Goal: Task Accomplishment & Management: Use online tool/utility

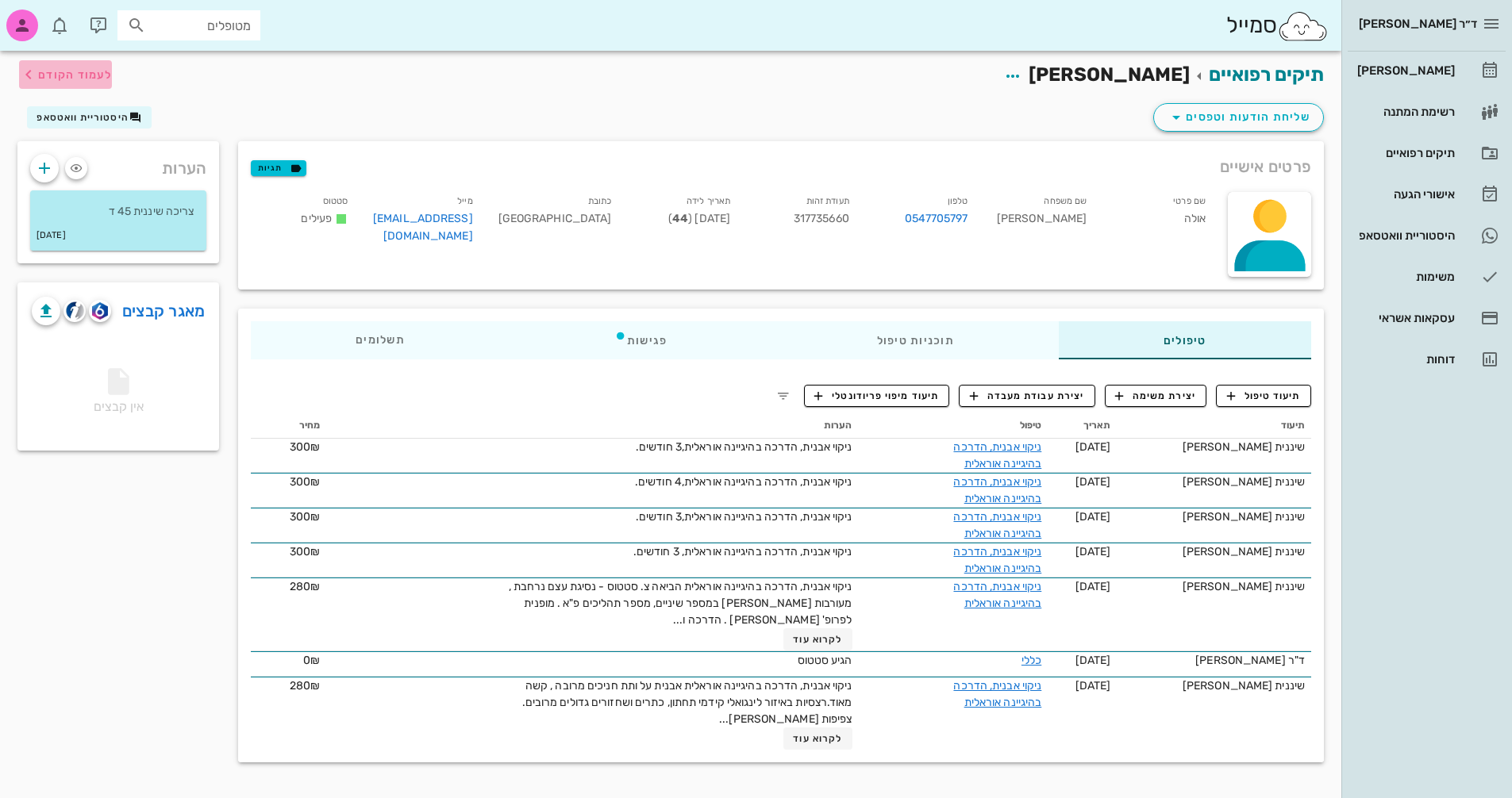
click at [53, 70] on span "לעמוד הקודם" at bounding box center [74, 74] width 74 height 13
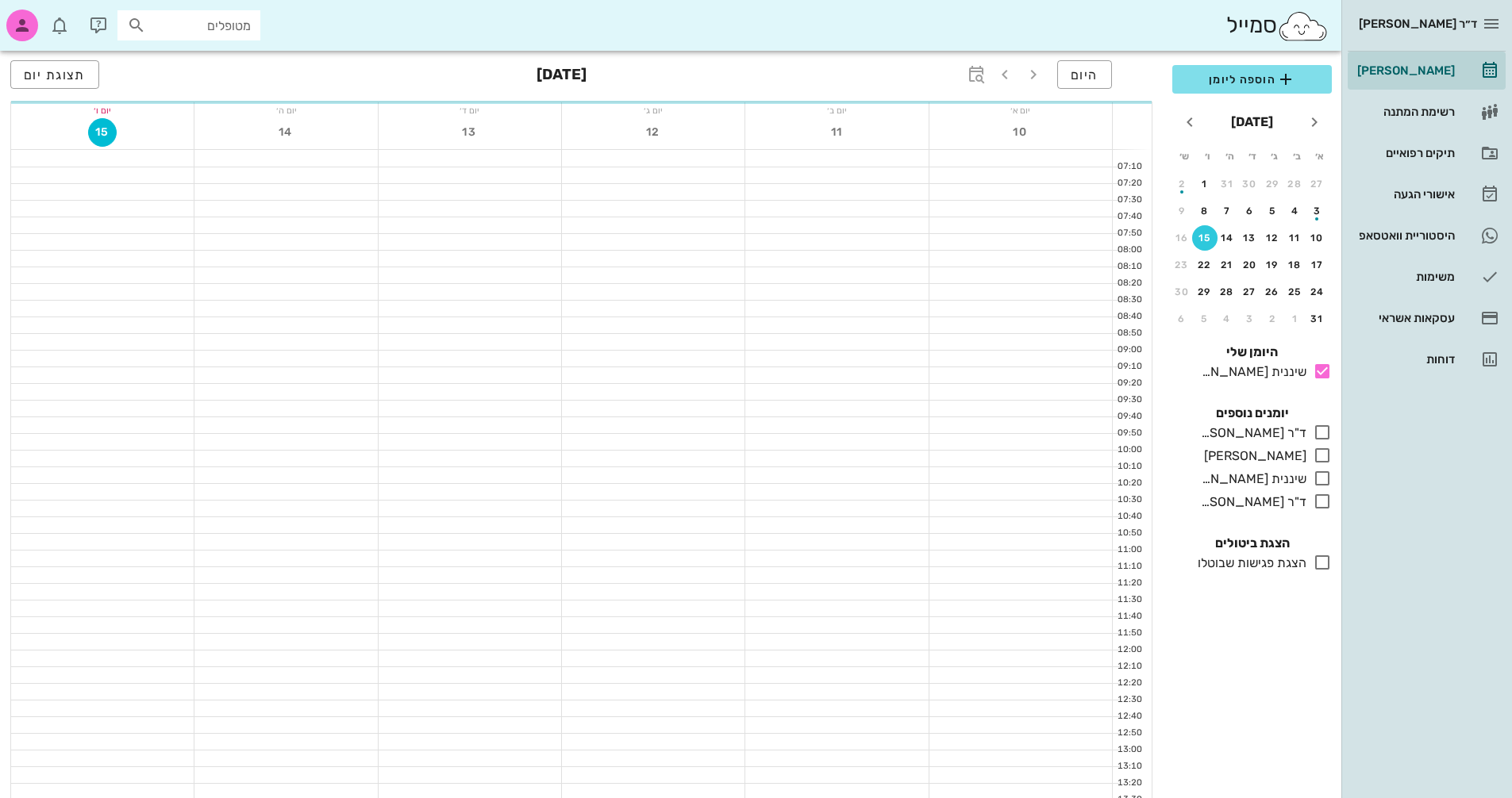
scroll to position [318, 0]
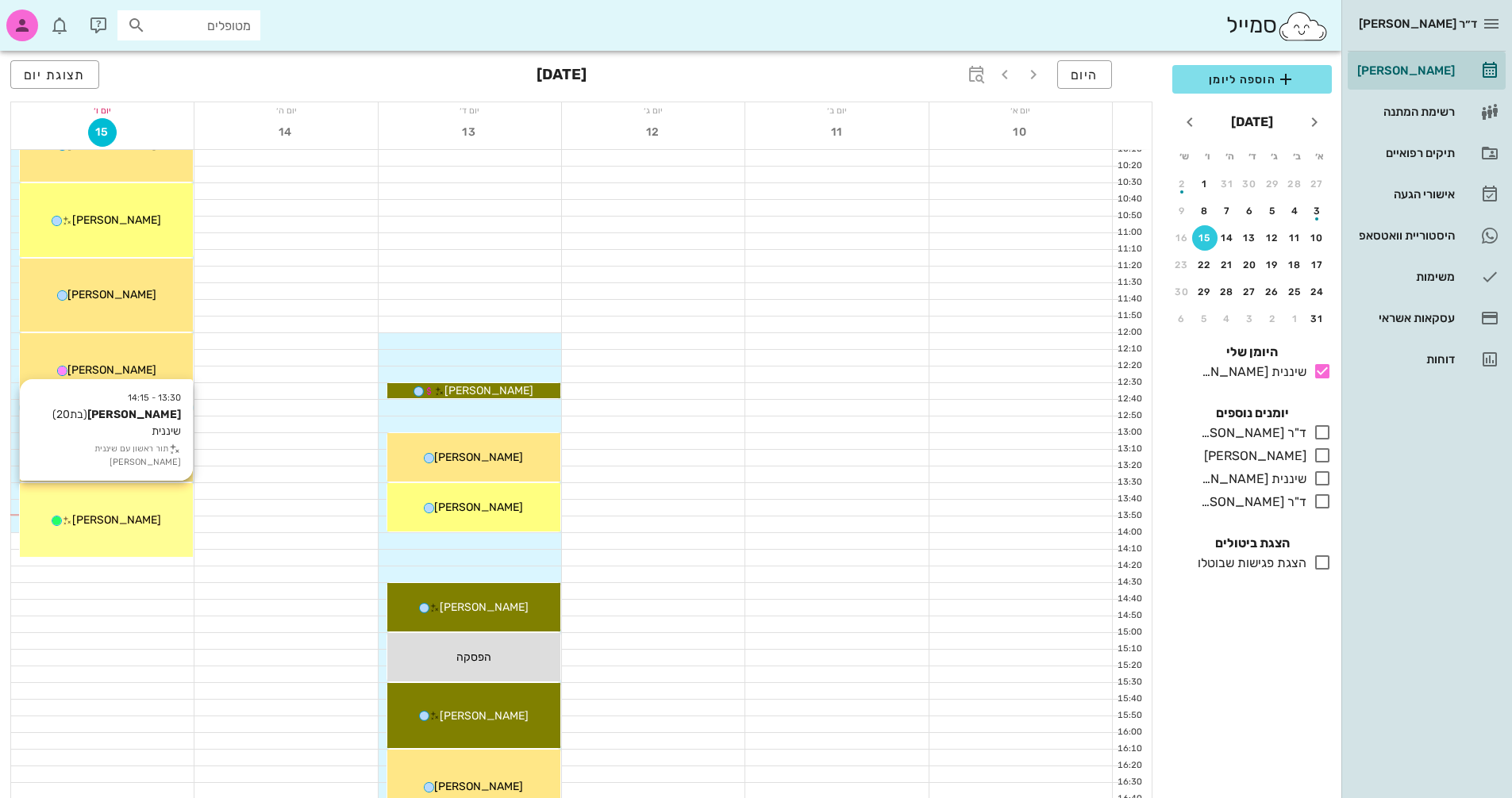
click at [134, 522] on span "[PERSON_NAME]" at bounding box center [117, 520] width 89 height 13
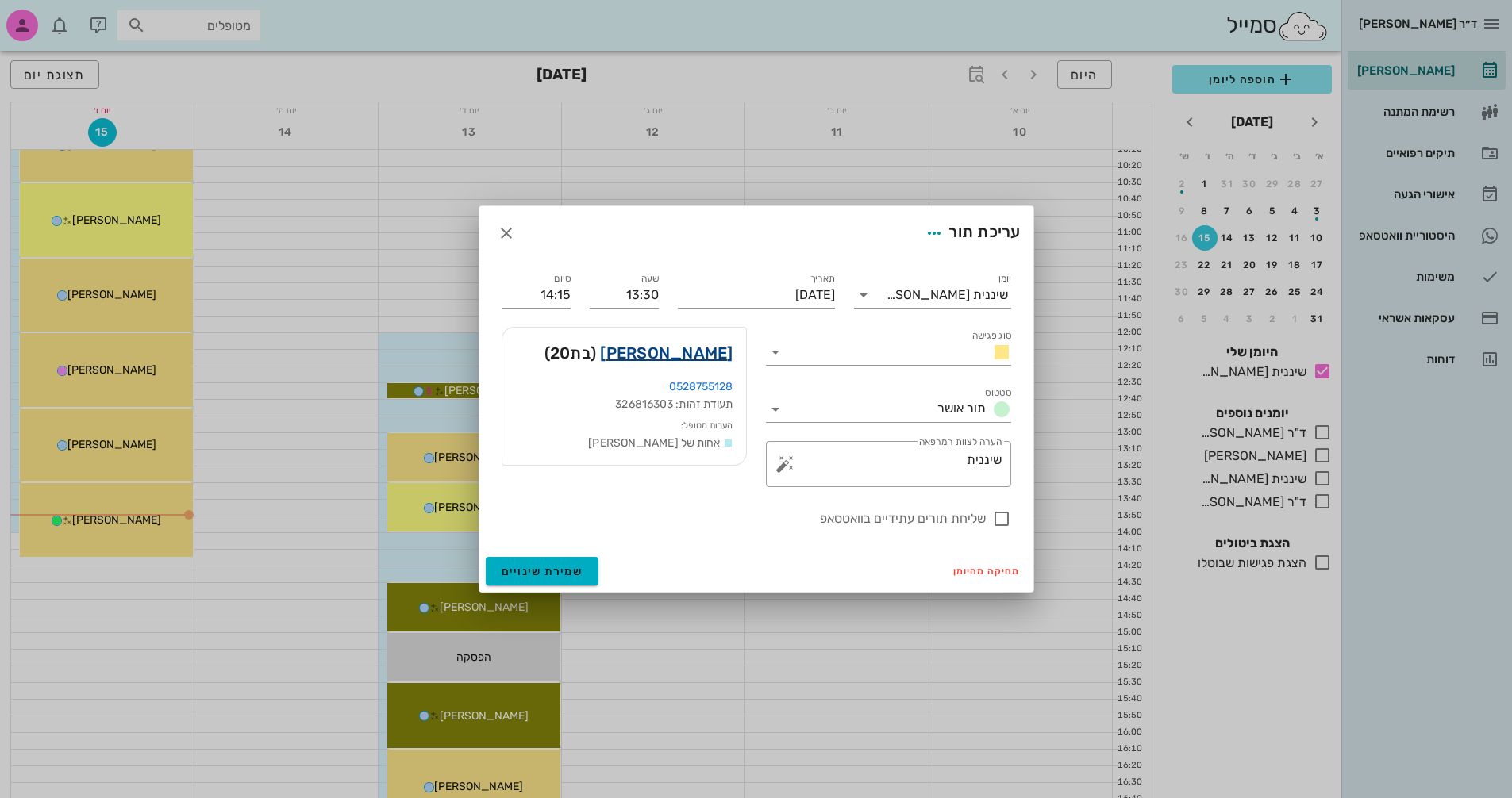
click at [707, 354] on link "[PERSON_NAME]" at bounding box center [666, 352] width 133 height 25
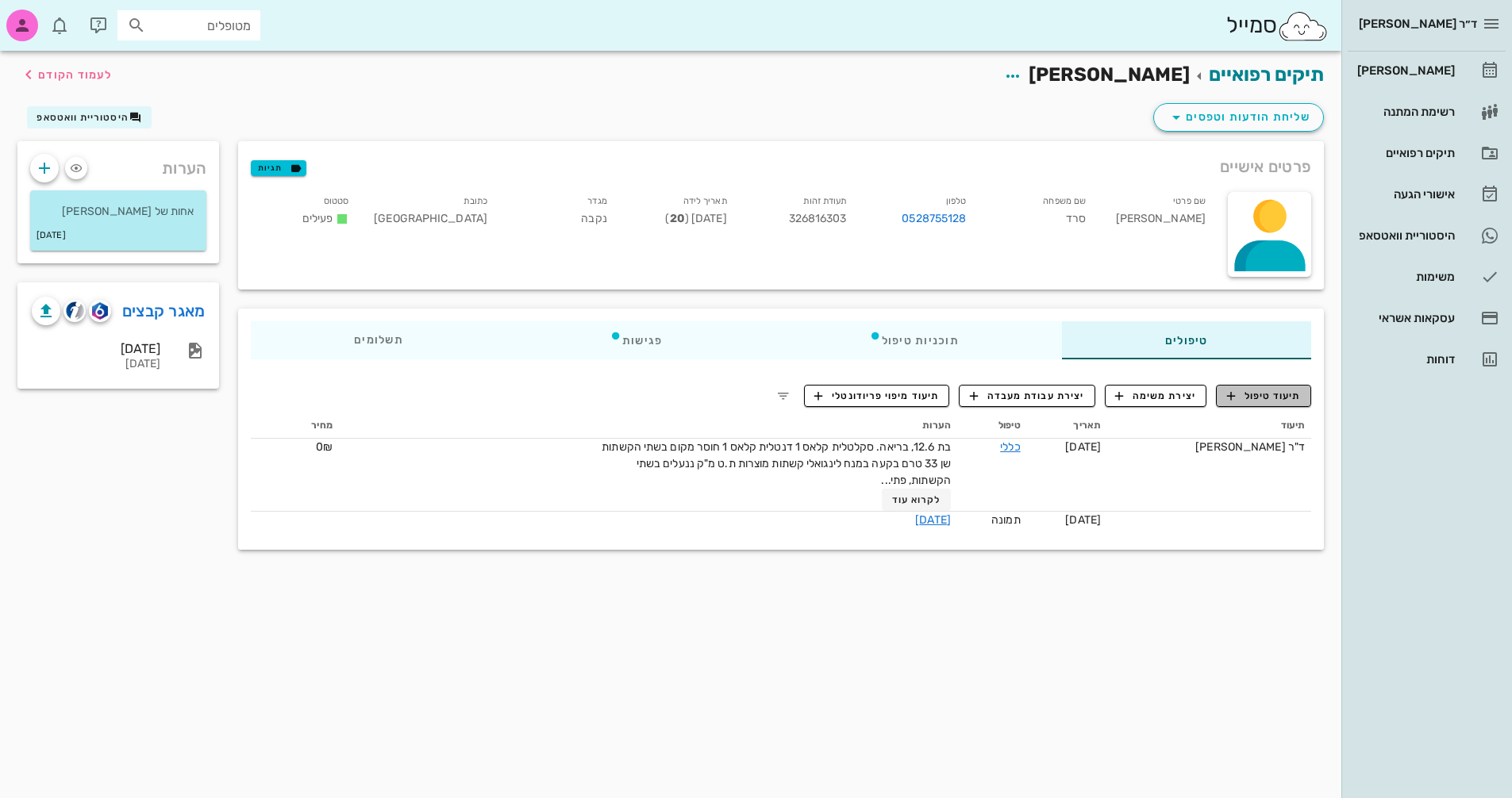
click at [1275, 399] on span "תיעוד טיפול" at bounding box center [1264, 396] width 74 height 14
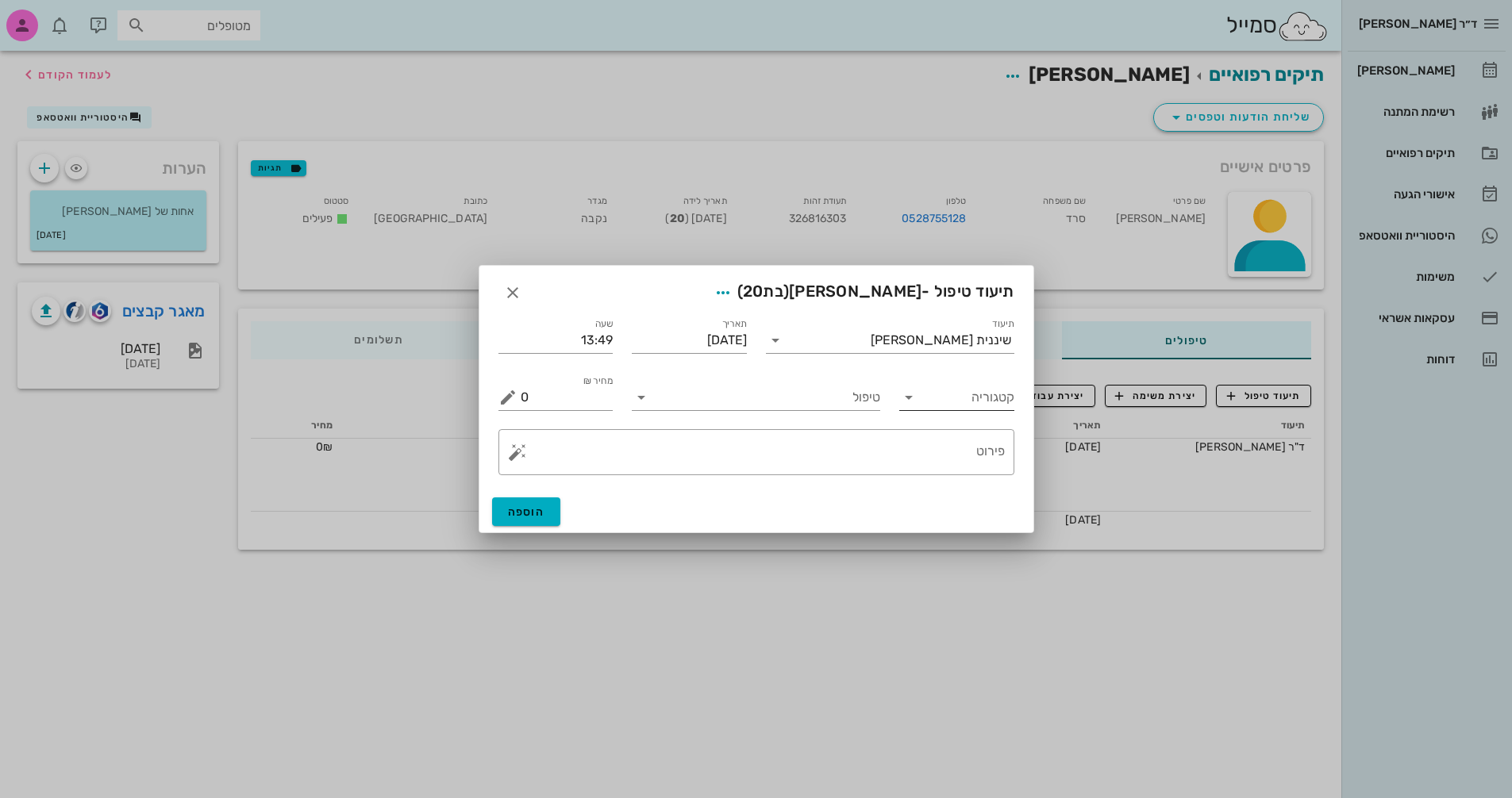
click at [906, 396] on icon at bounding box center [909, 398] width 19 height 19
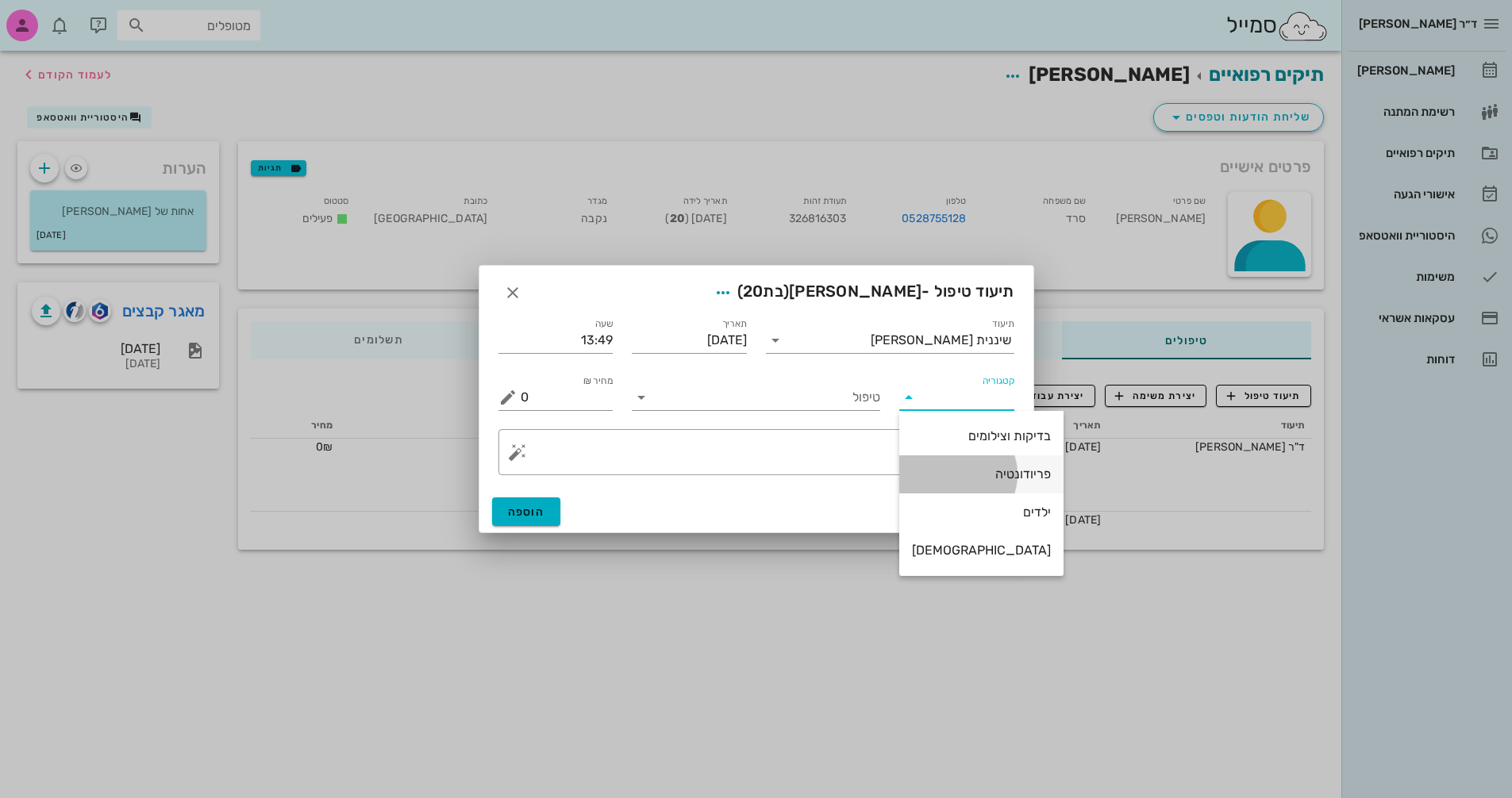
click at [993, 472] on div "פריודונטיה" at bounding box center [981, 474] width 139 height 15
type input "פריודונטיה"
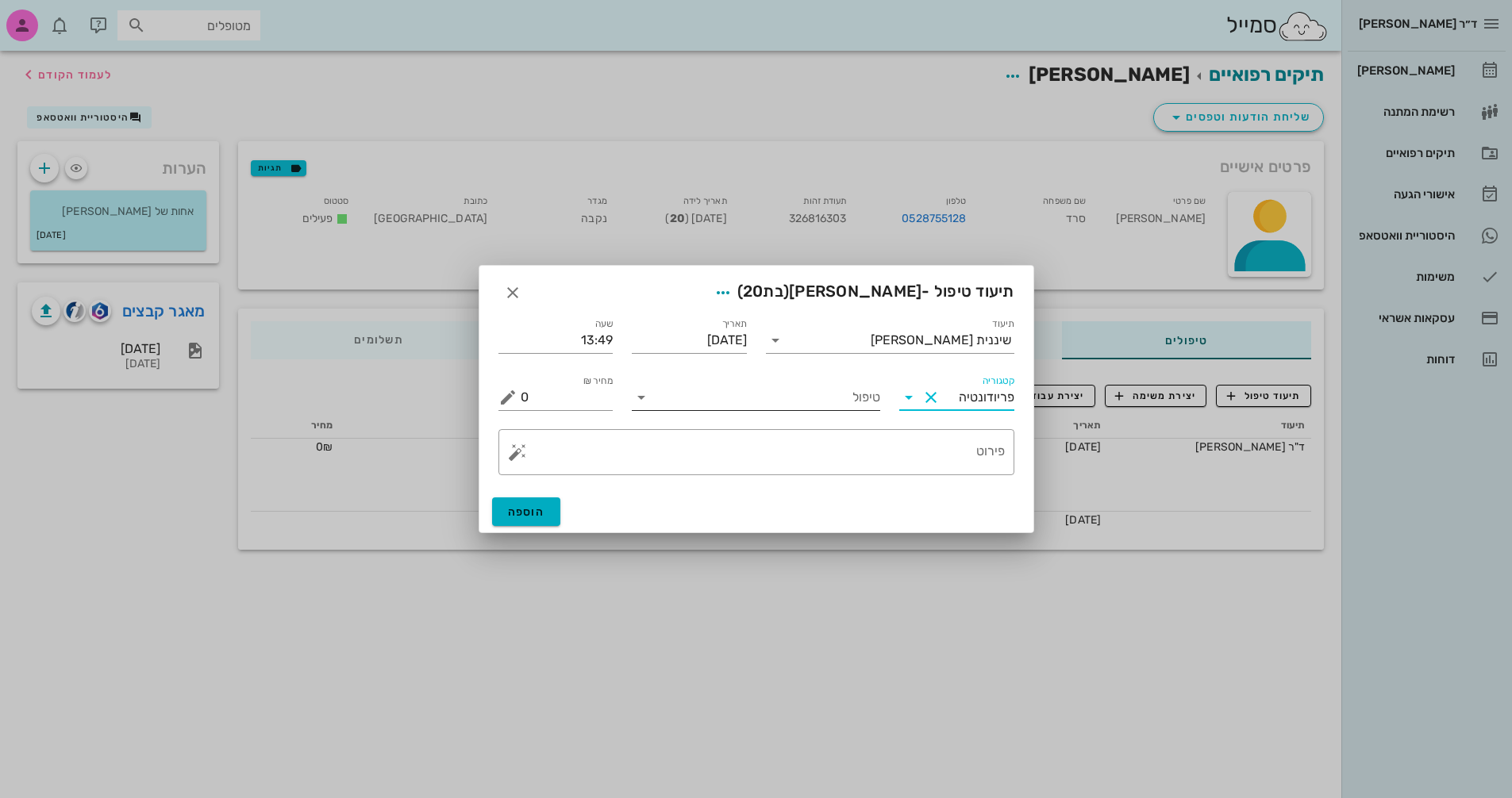
click at [740, 396] on input "טיפול" at bounding box center [767, 397] width 226 height 25
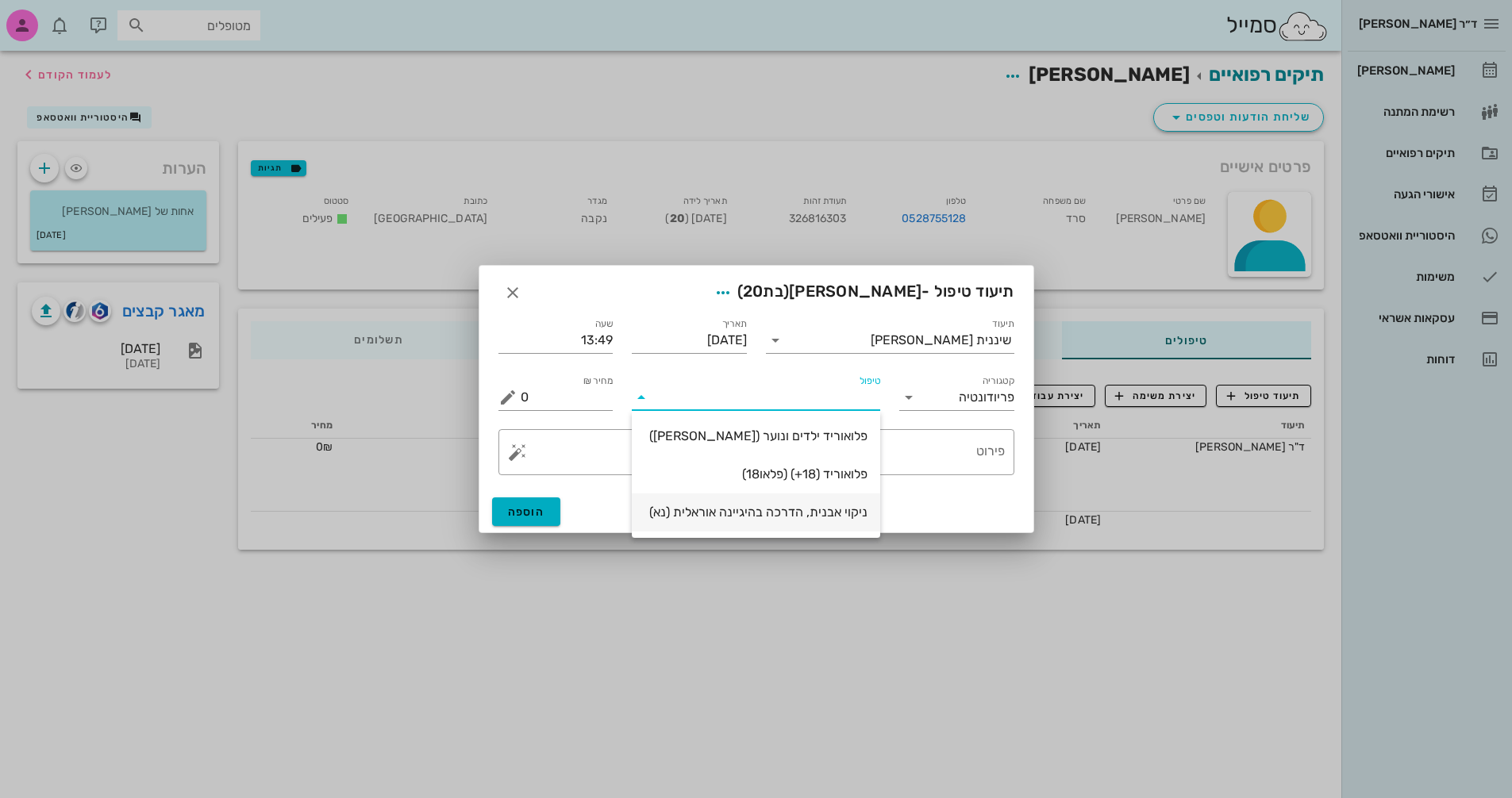
click at [787, 516] on div "ניקוי אבנית, הדרכה בהיגיינה אוראלית (נא)" at bounding box center [756, 513] width 223 height 15
type input "300"
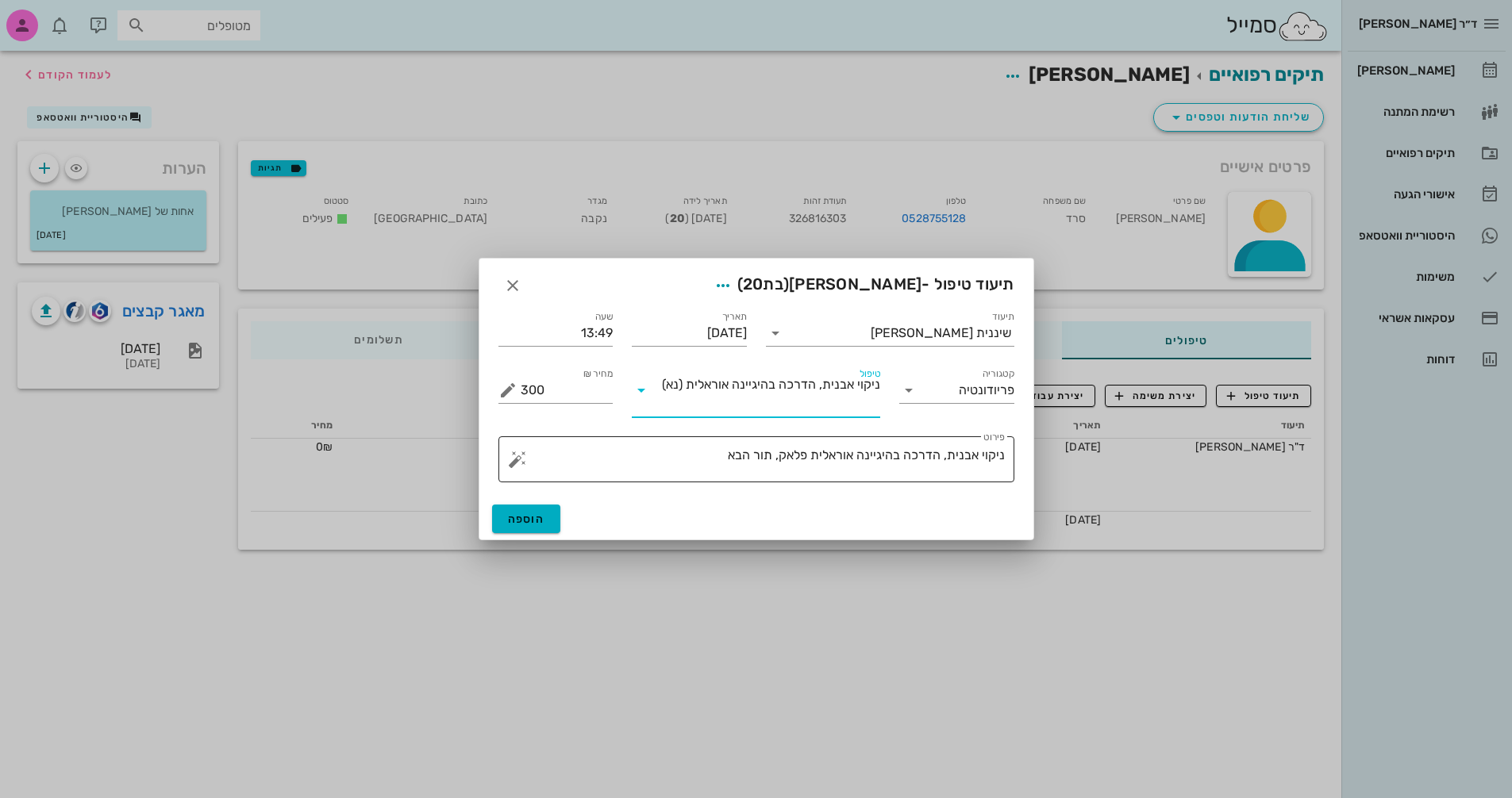
click at [701, 458] on textarea "ניקוי אבנית, הדרכה בהיגיינה אוראלית פלאק, תור הבא" at bounding box center [763, 464] width 485 height 38
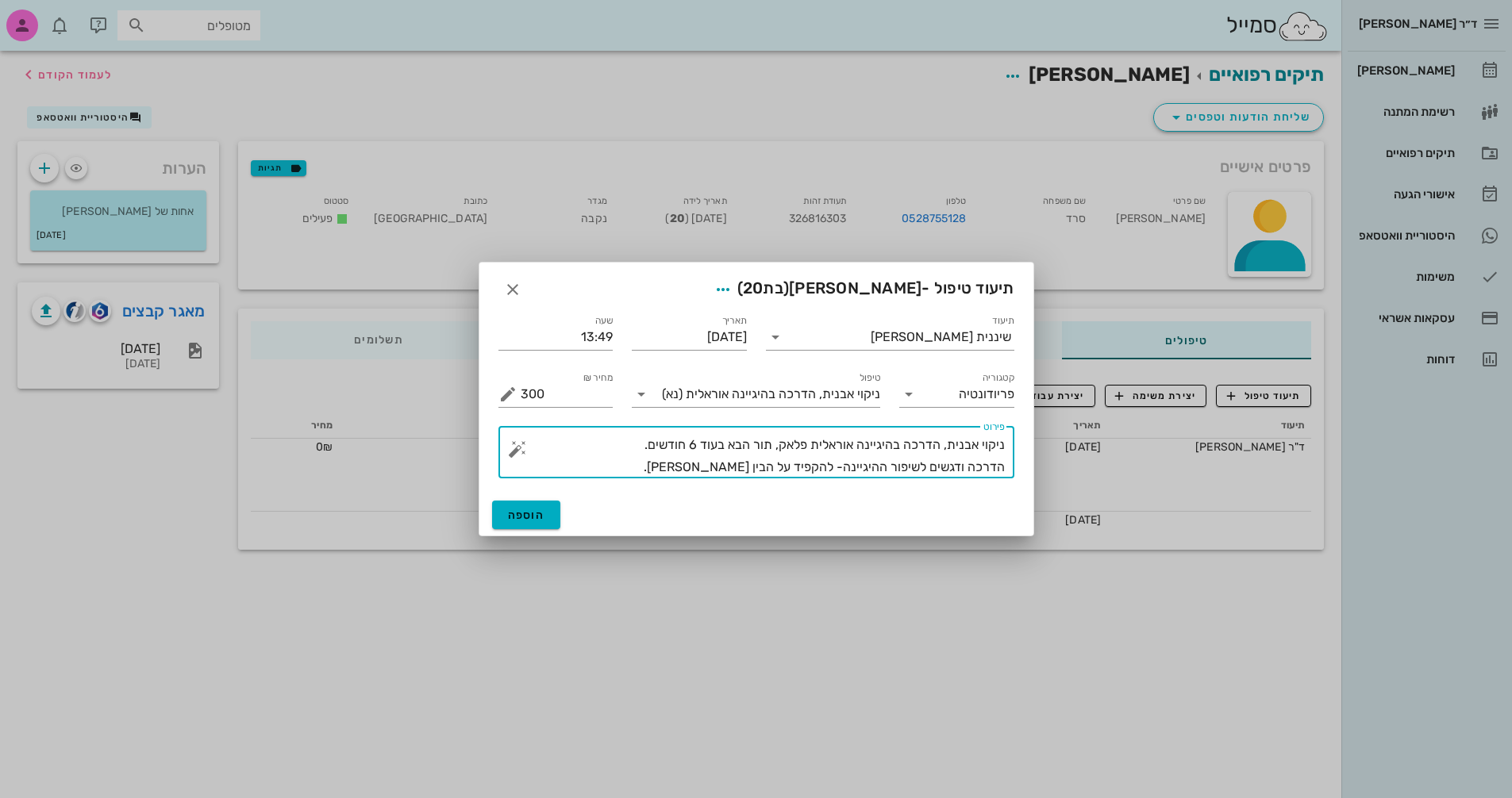
click at [1006, 467] on div "​ פירוט ניקוי אבנית, הדרכה בהיגיינה אוראלית פלאק, תור הבא בעוד 6 חודשים. הדרכה …" at bounding box center [756, 452] width 516 height 53
click at [1003, 467] on textarea "ניקוי אבנית, הדרכה בהיגיינה אוראלית פלאק, תור הבא בעוד 6 חודשים. הדרכה ודגשים ל…" at bounding box center [763, 456] width 485 height 44
type textarea "ניקוי אבנית, הדרכה בהיגיינה אוראלית פלאק, תור הבא בעוד 6 חודשים. דלקת חניכיים,ה…"
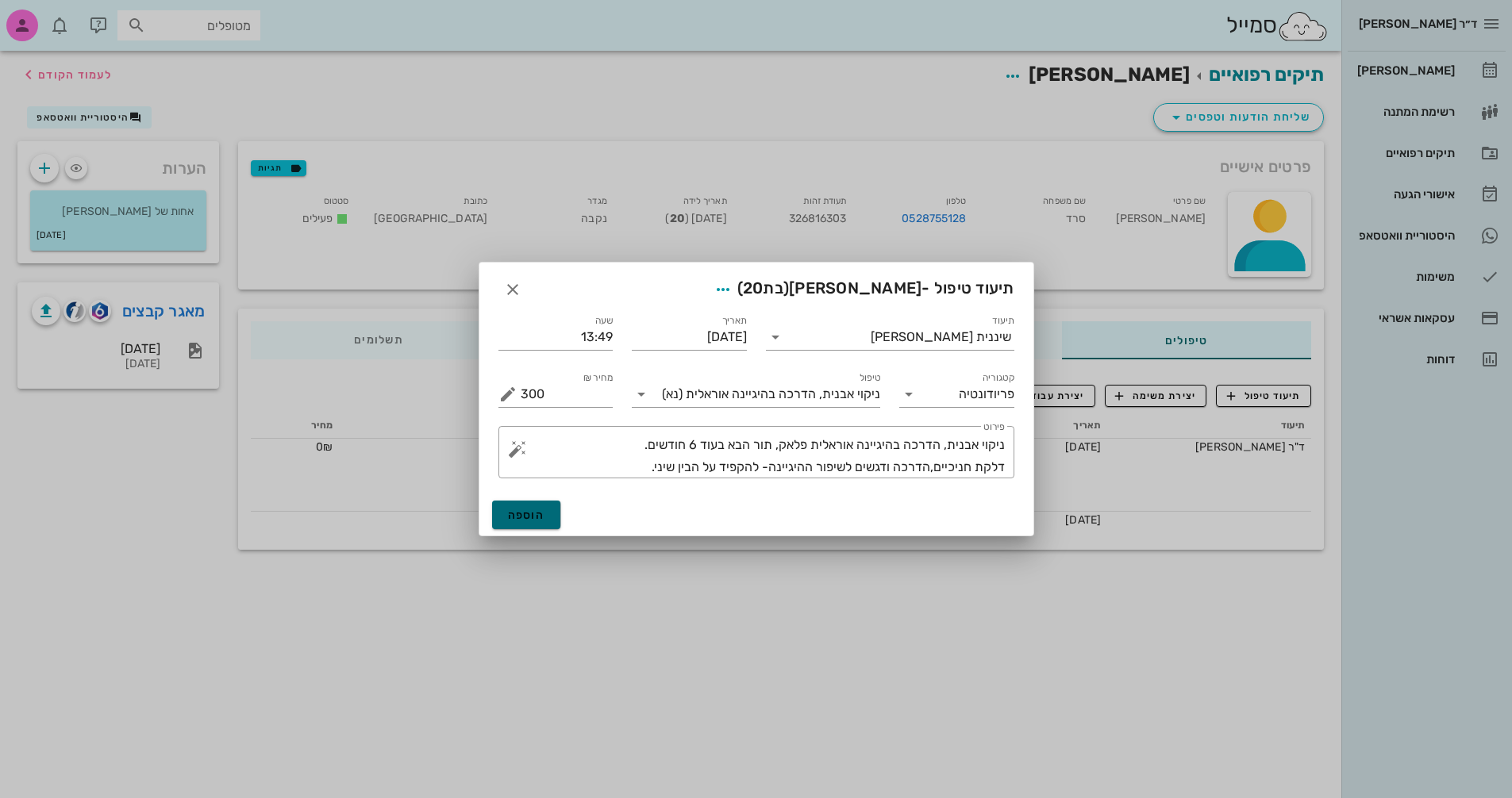
click at [531, 506] on button "הוספה" at bounding box center [526, 514] width 69 height 28
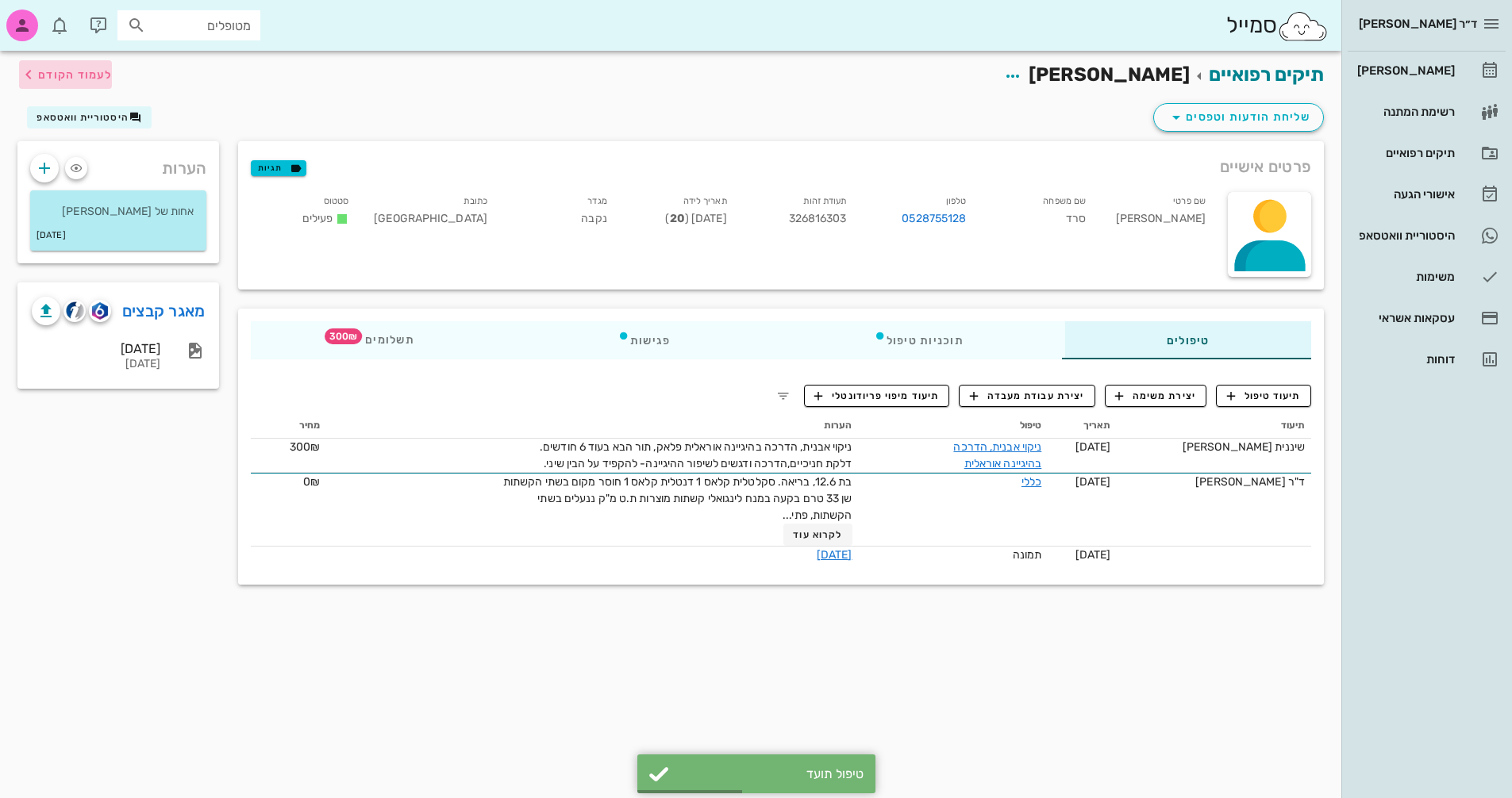
click at [80, 69] on span "לעמוד הקודם" at bounding box center [74, 74] width 74 height 13
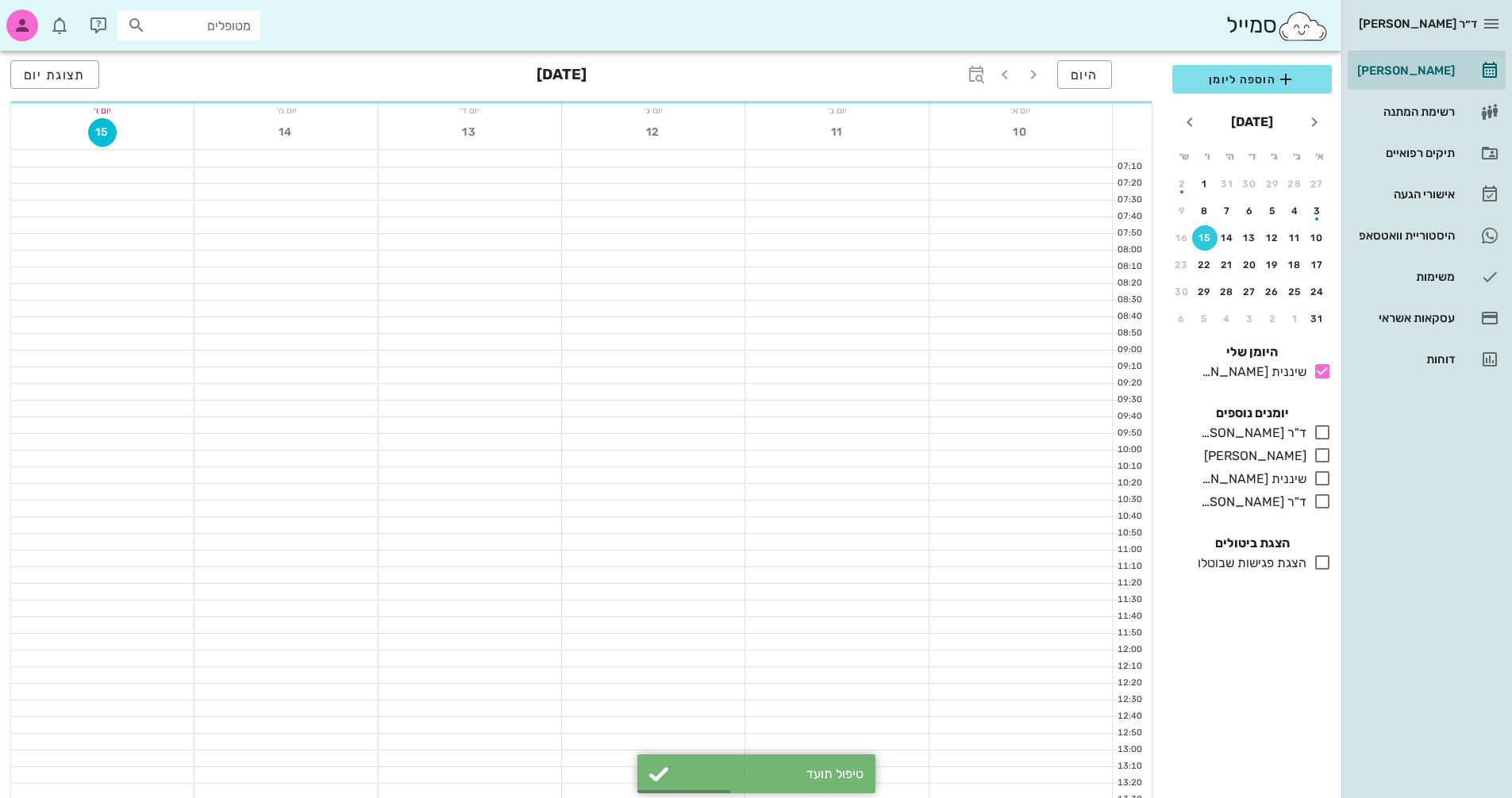
scroll to position [318, 0]
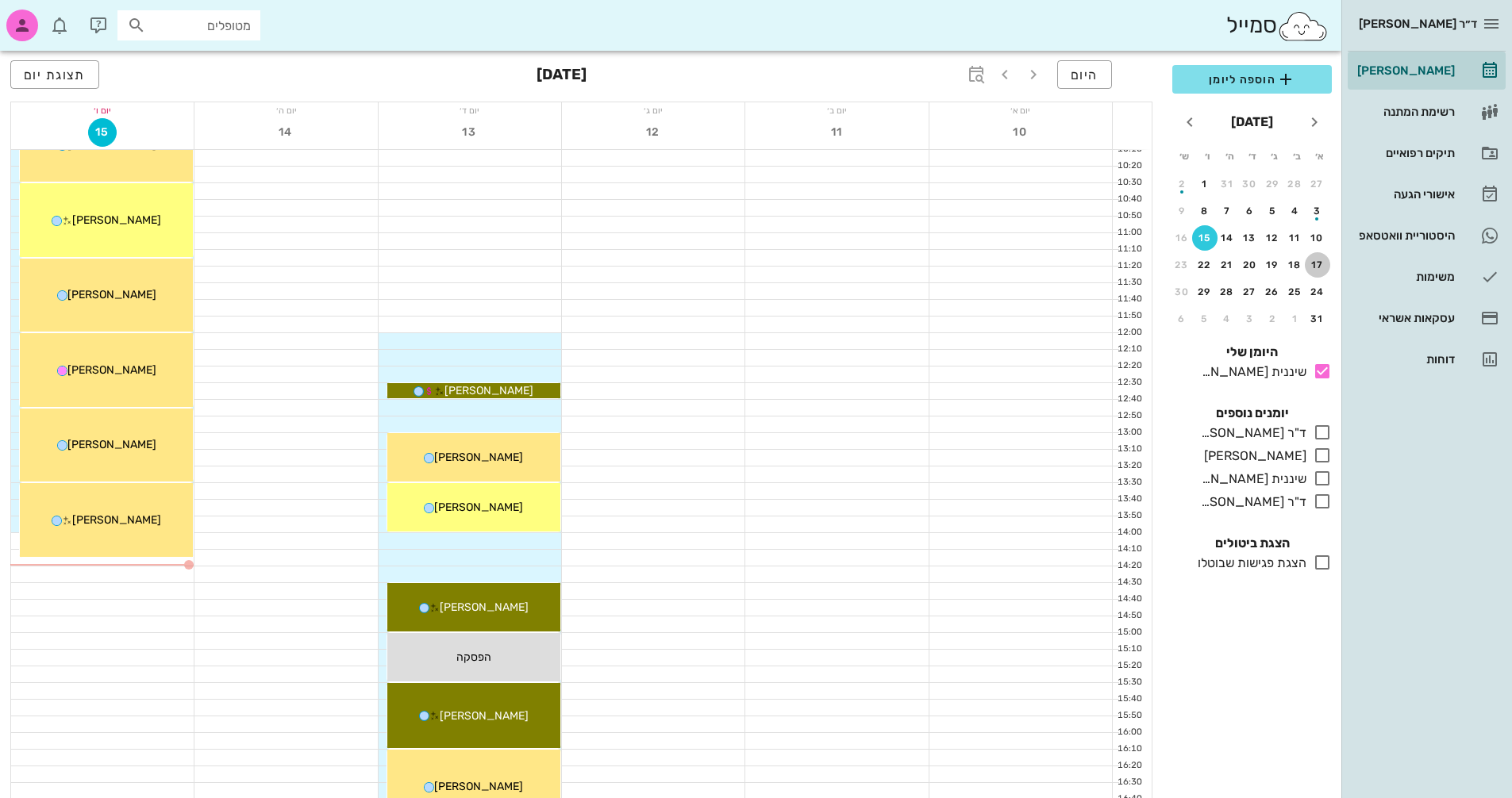
click at [1317, 264] on div "17" at bounding box center [1317, 265] width 25 height 11
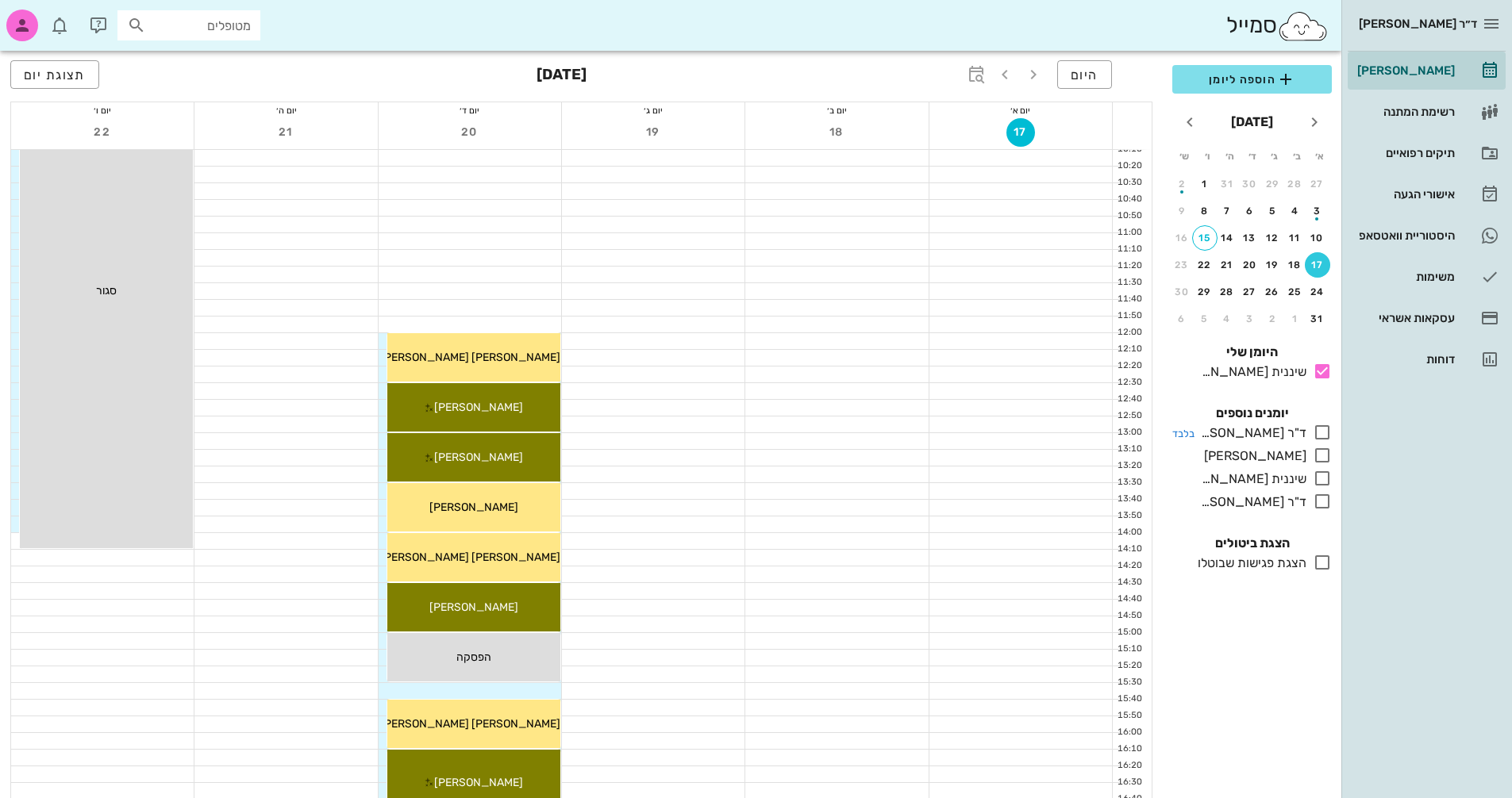
click at [1328, 429] on icon at bounding box center [1323, 432] width 19 height 19
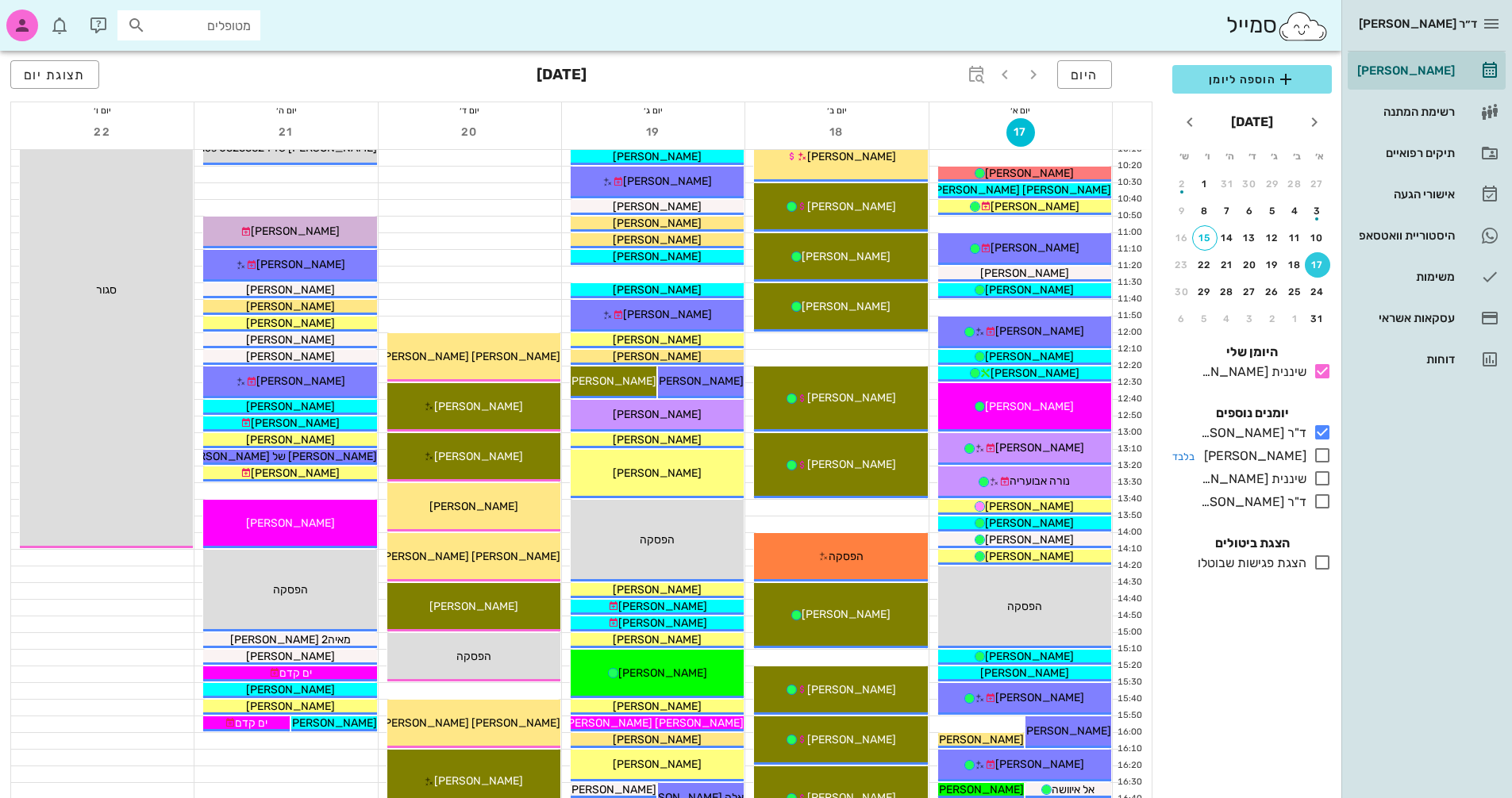
click at [1320, 456] on icon at bounding box center [1323, 455] width 19 height 19
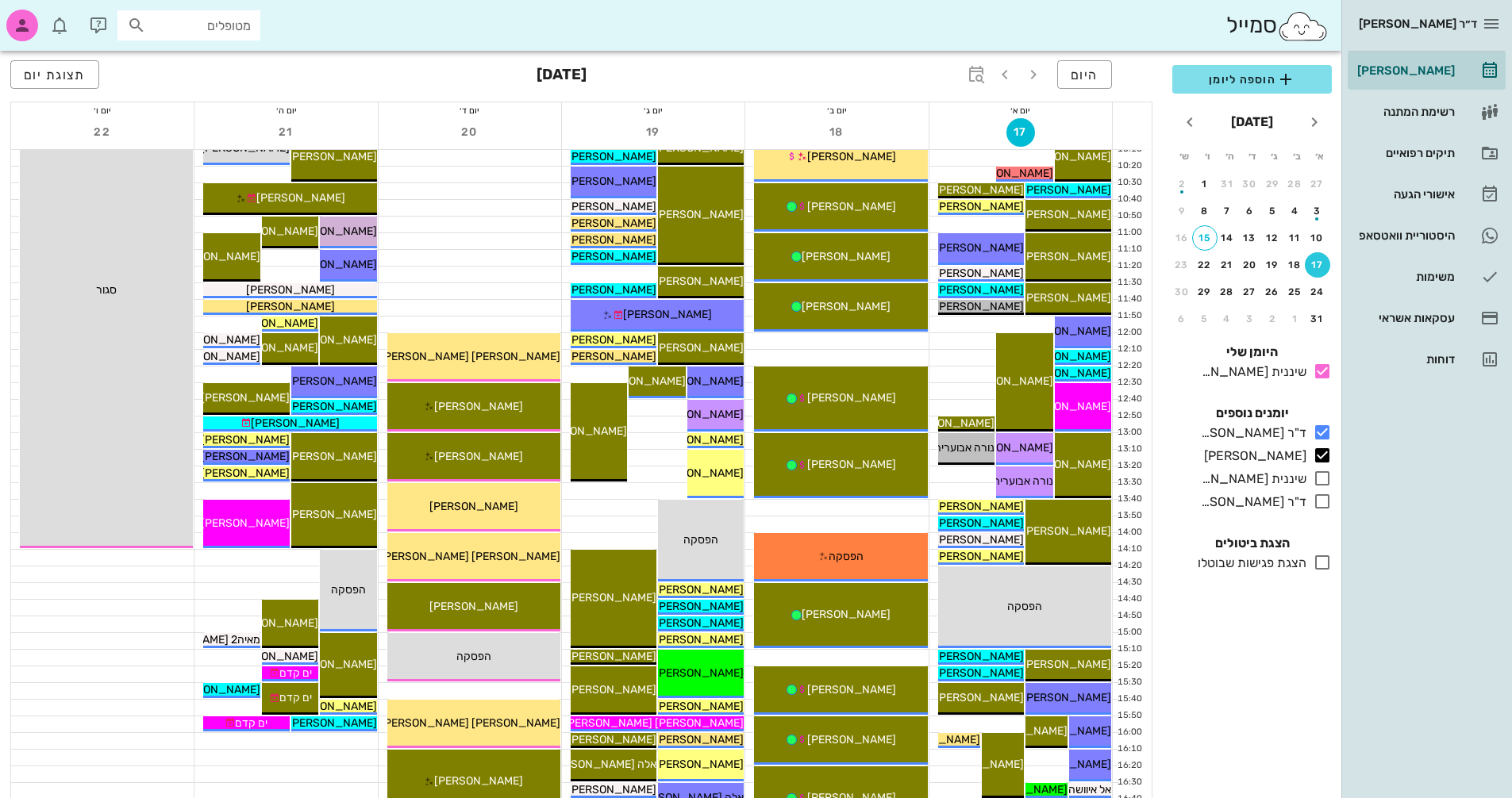
click at [1320, 266] on div "17" at bounding box center [1317, 265] width 25 height 11
click at [79, 77] on span "תצוגת יום" at bounding box center [55, 75] width 62 height 15
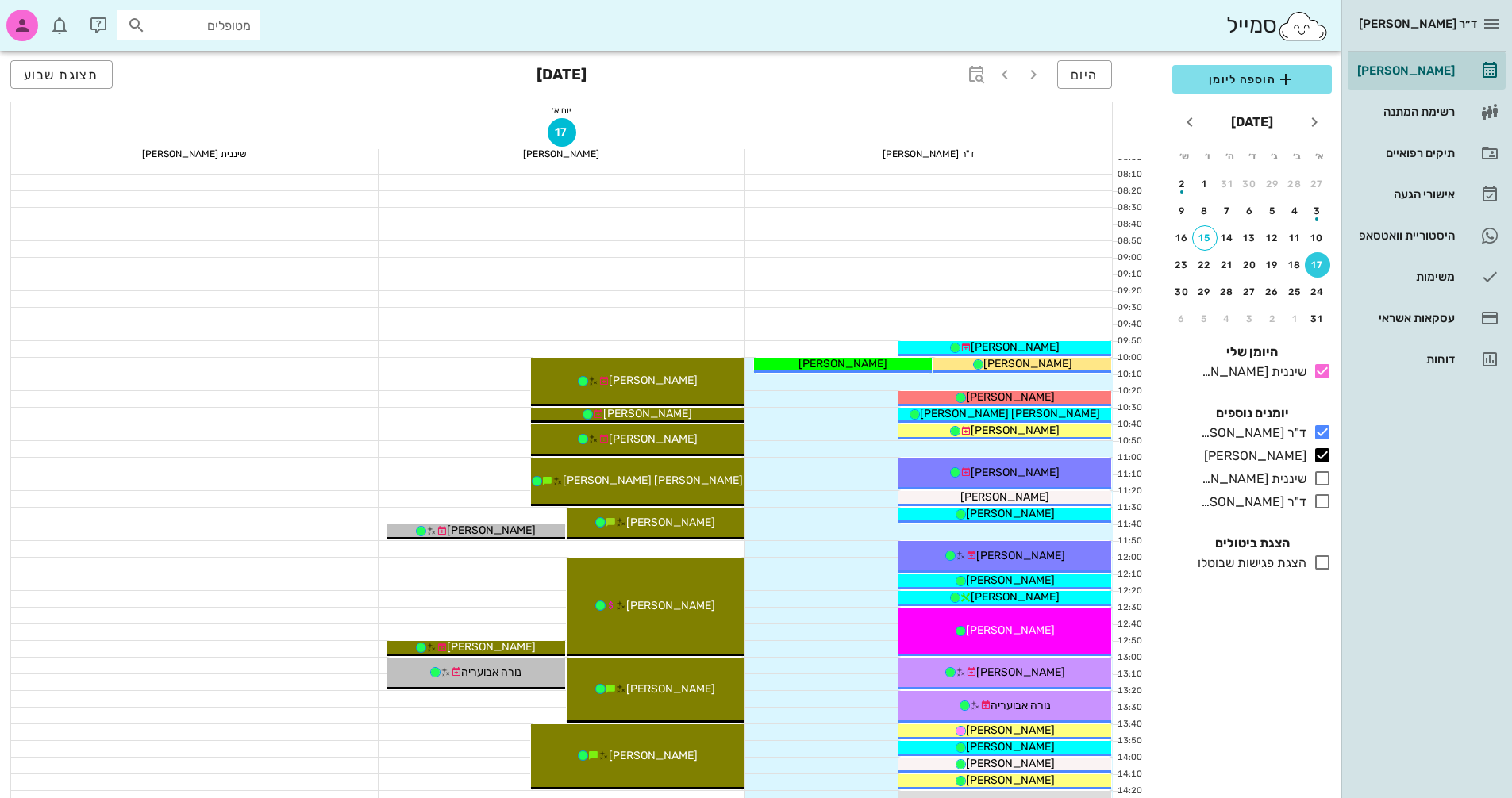
scroll to position [48, 0]
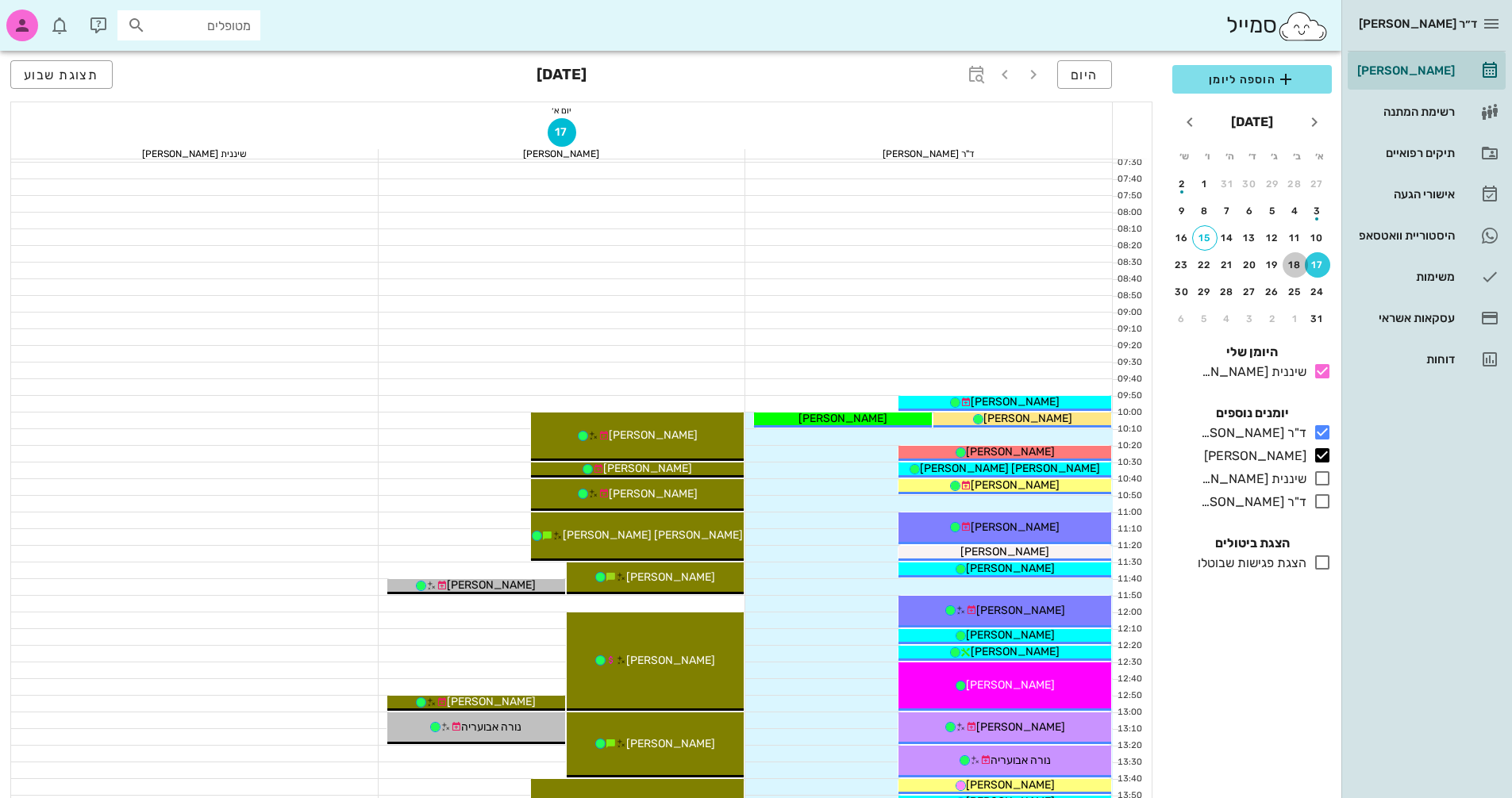
click at [1297, 265] on div "18" at bounding box center [1295, 265] width 25 height 11
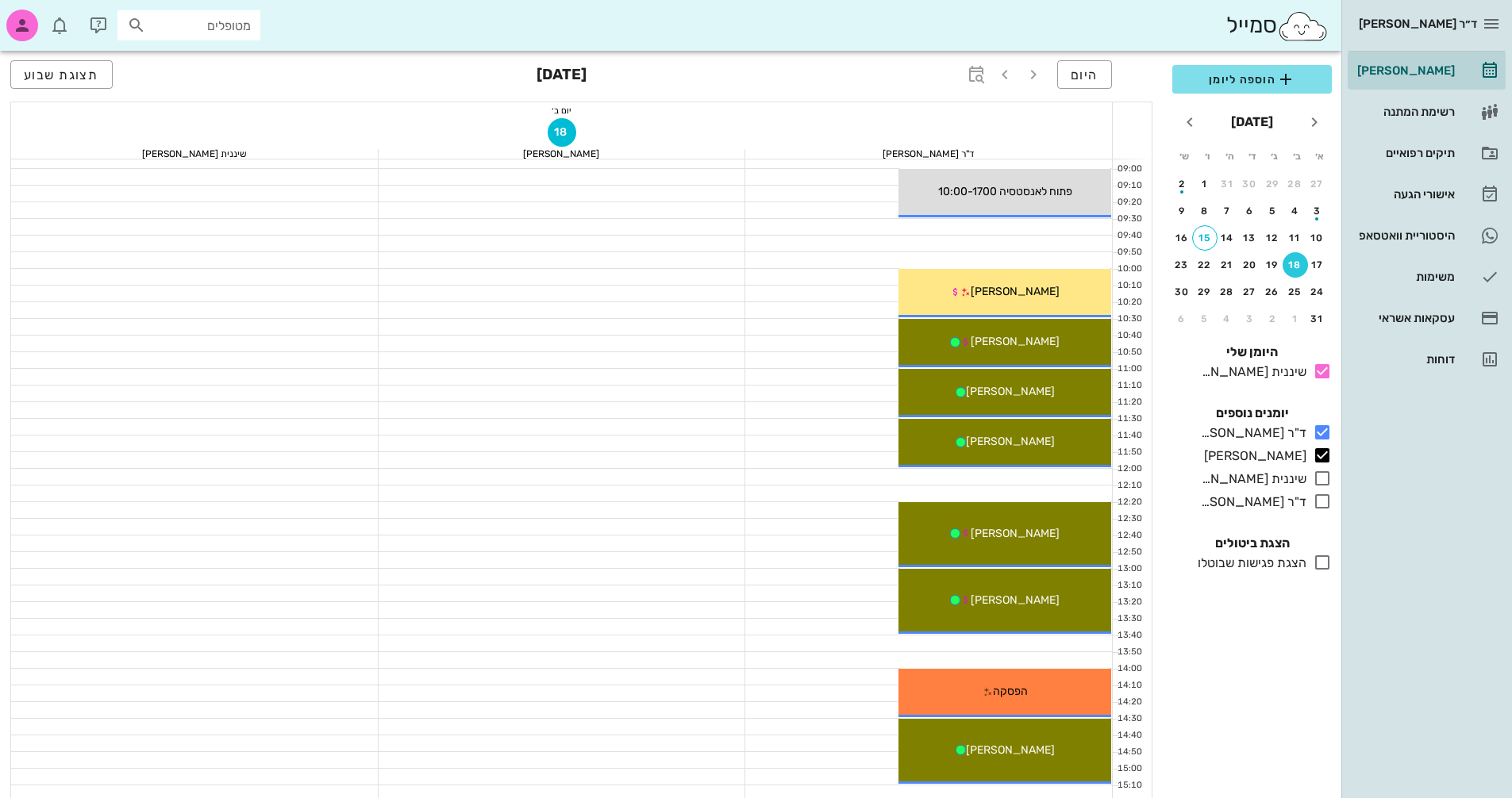
scroll to position [48, 0]
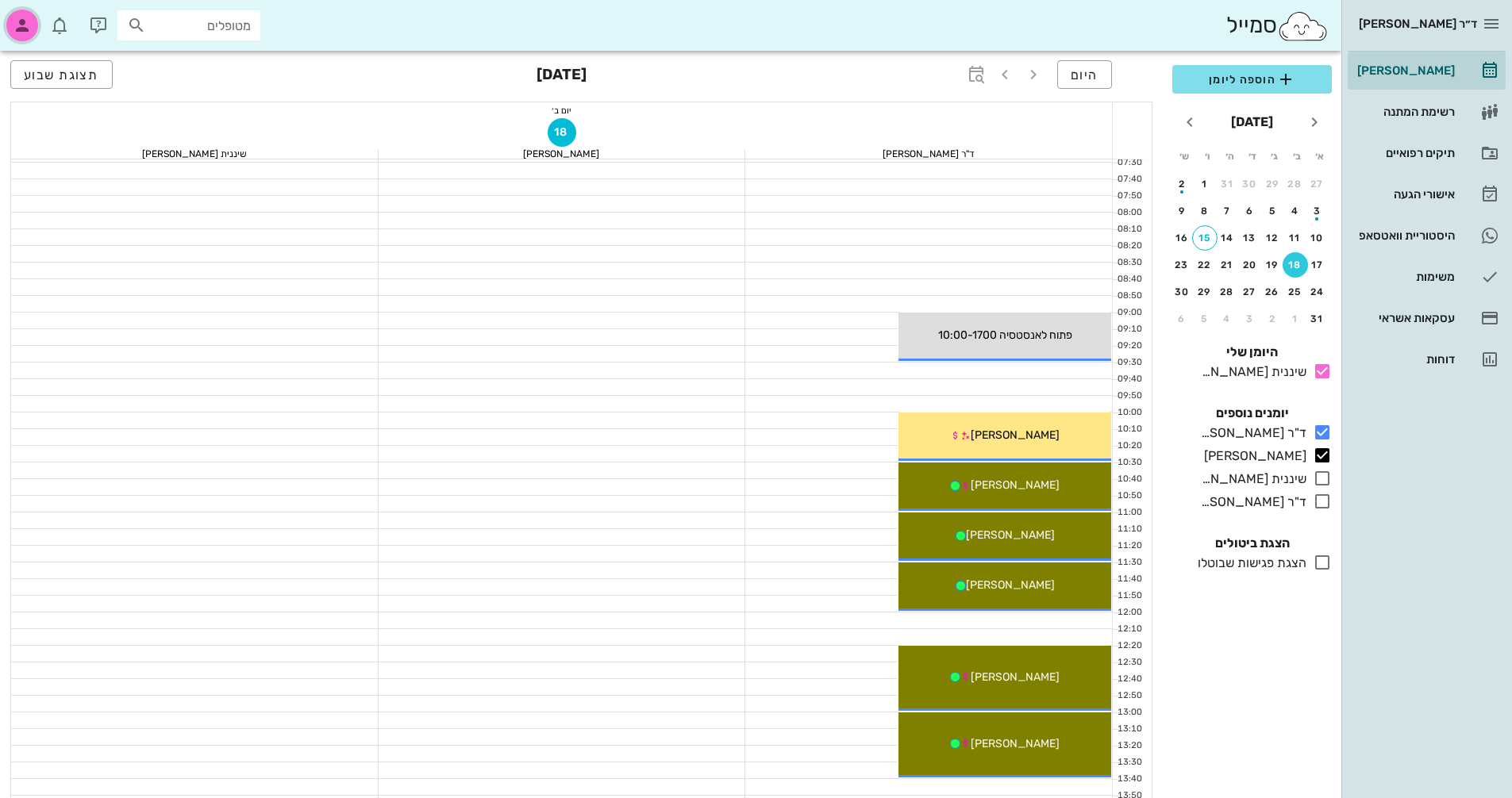
click at [25, 25] on icon "button" at bounding box center [22, 25] width 19 height 19
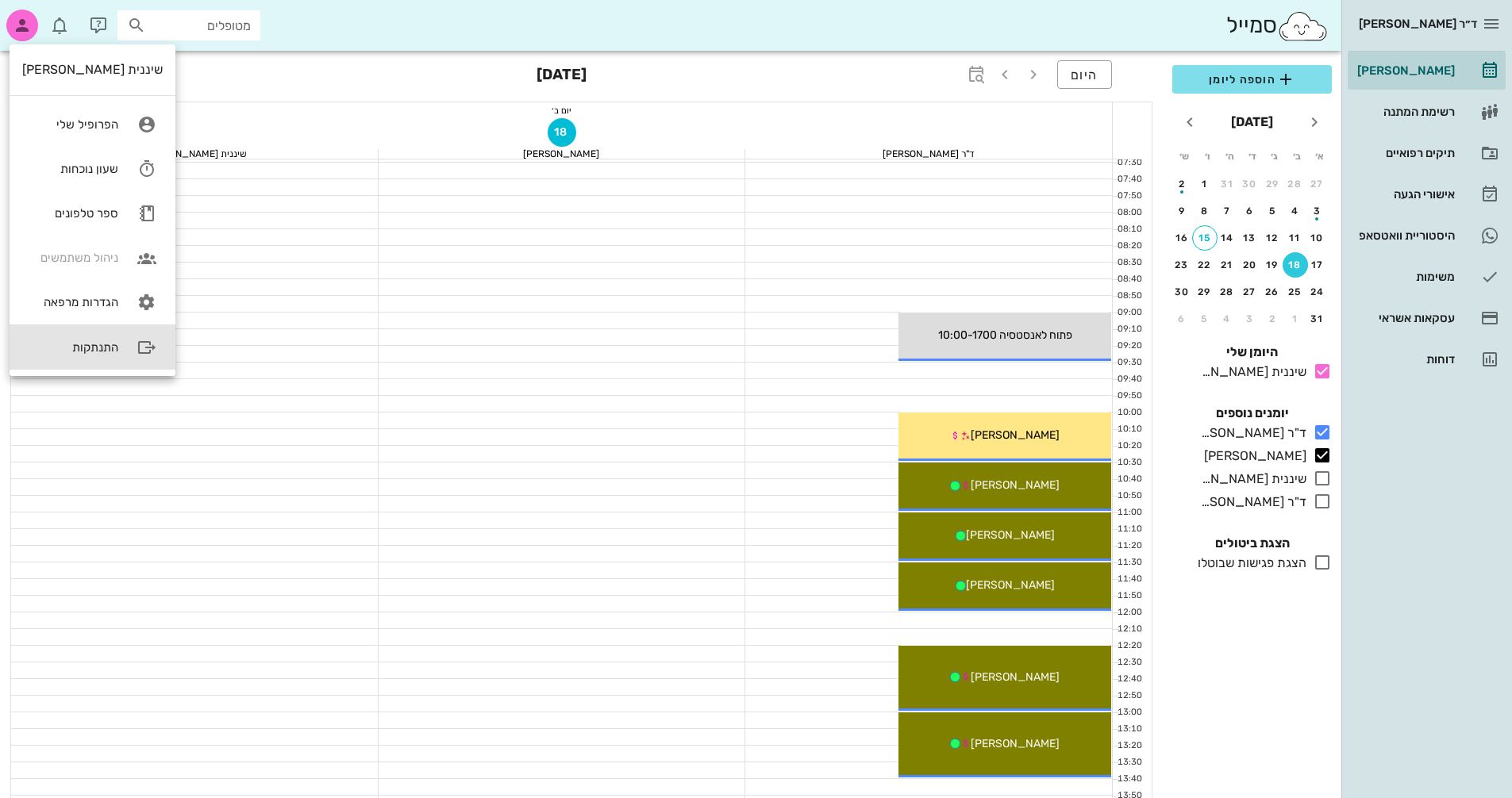
click at [61, 350] on div "התנתקות" at bounding box center [71, 347] width 96 height 14
